Goal: Information Seeking & Learning: Learn about a topic

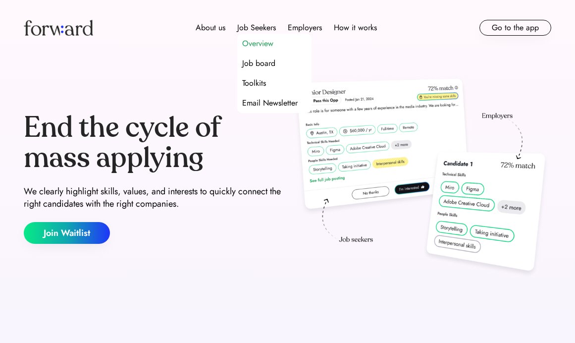
click at [257, 46] on div "Overview" at bounding box center [257, 44] width 31 height 12
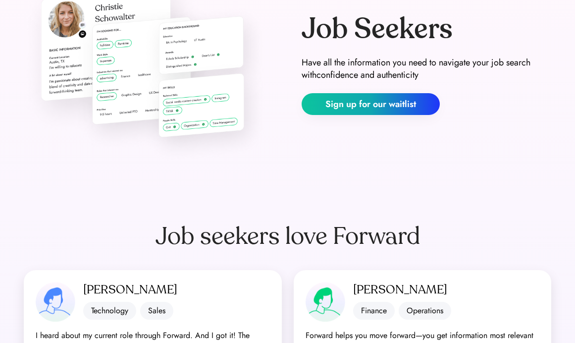
scroll to position [277, 0]
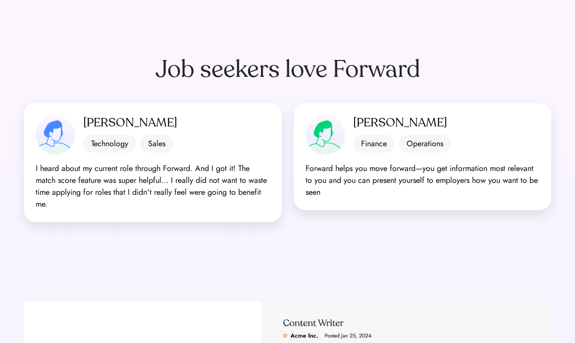
click at [136, 183] on div "I heard about my current role through Forward. And I got it! The match score fe…" at bounding box center [153, 187] width 234 height 48
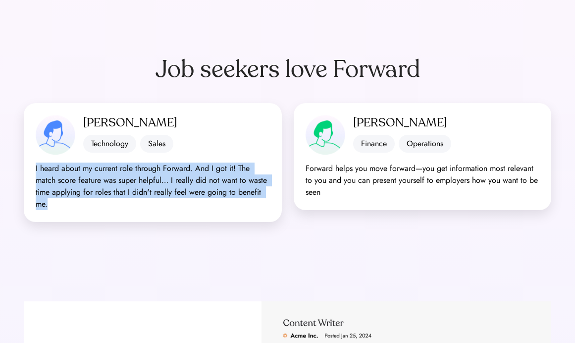
click at [136, 183] on div "I heard about my current role through Forward. And I got it! The match score fe…" at bounding box center [153, 187] width 234 height 48
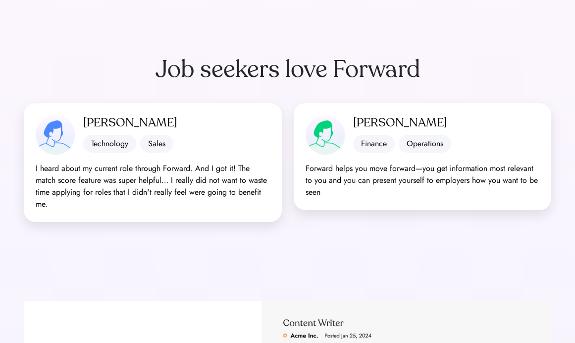
click at [347, 182] on div "Forward helps you move forward—you get information most relevant to you and you…" at bounding box center [423, 181] width 234 height 36
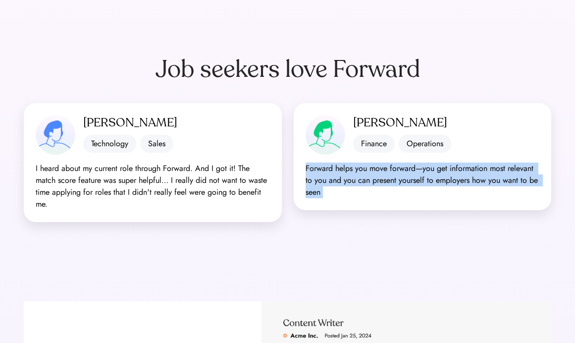
click at [347, 182] on div "Forward helps you move forward—you get information most relevant to you and you…" at bounding box center [423, 181] width 234 height 36
copy div "Forward helps you move forward—you get information most relevant to you and you…"
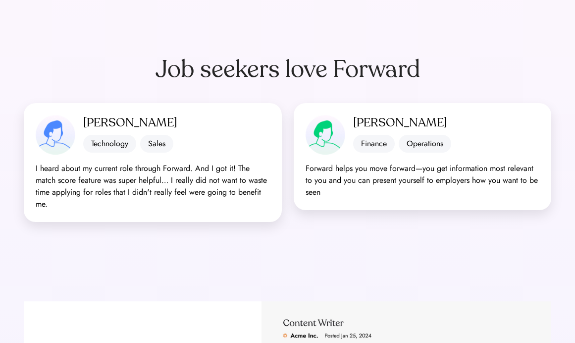
click at [177, 189] on div "I heard about my current role through Forward. And I got it! The match score fe…" at bounding box center [153, 187] width 234 height 48
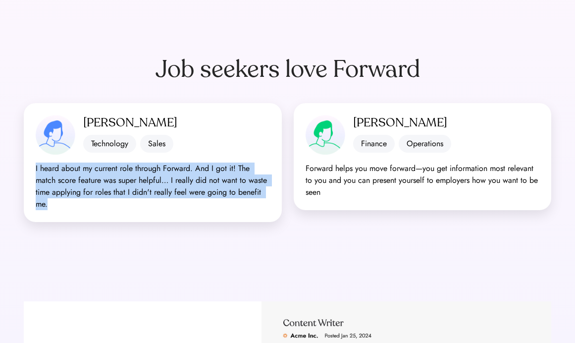
click at [177, 189] on div "I heard about my current role through Forward. And I got it! The match score fe…" at bounding box center [153, 187] width 234 height 48
copy div "I heard about my current role through Forward. And I got it! The match score fe…"
